Goal: Information Seeking & Learning: Learn about a topic

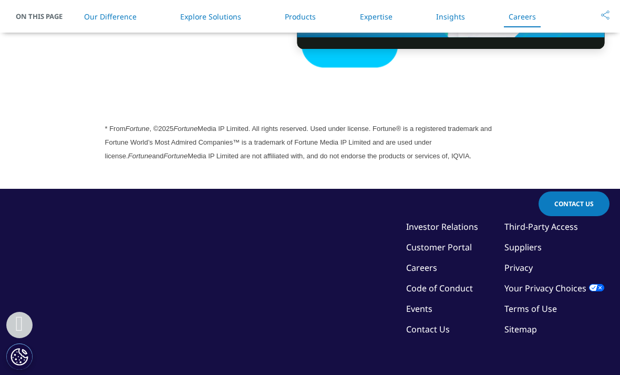
scroll to position [2984, 0]
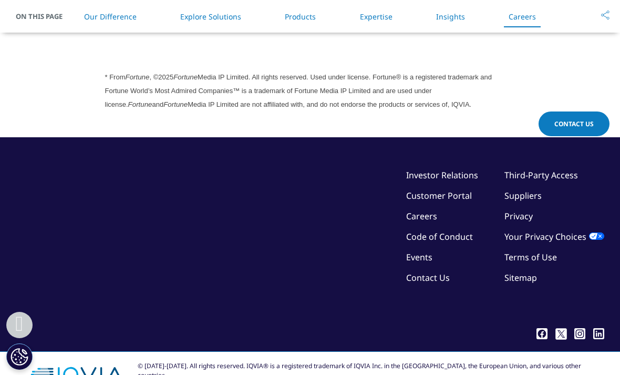
click at [419, 178] on link "Investor Relations" at bounding box center [442, 175] width 72 height 12
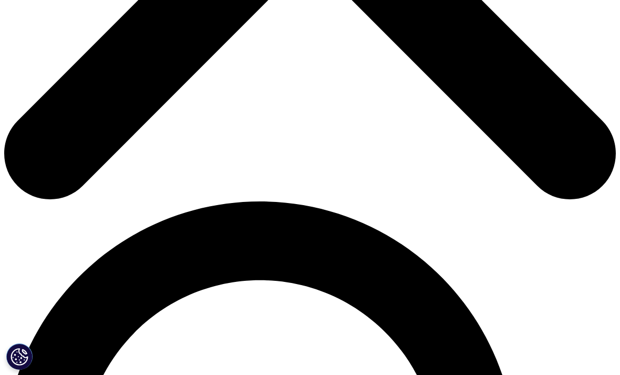
scroll to position [428, 0]
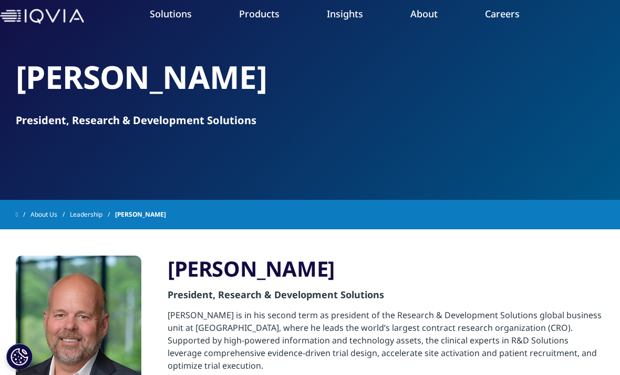
scroll to position [44, 0]
